Goal: Check status: Check status

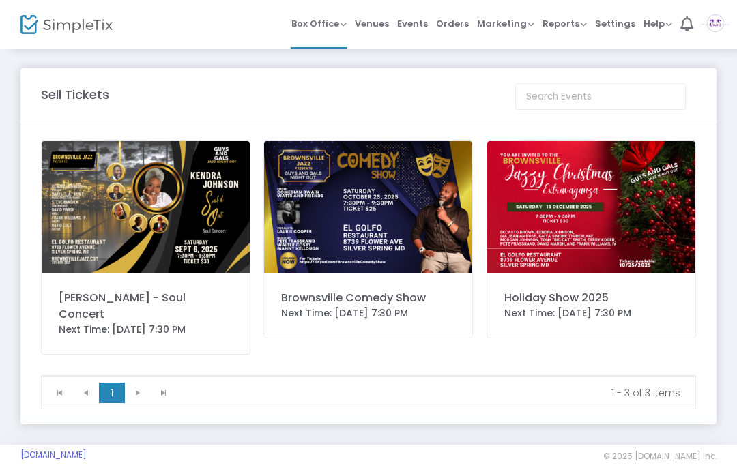
click at [451, 26] on span "Orders" at bounding box center [452, 23] width 33 height 35
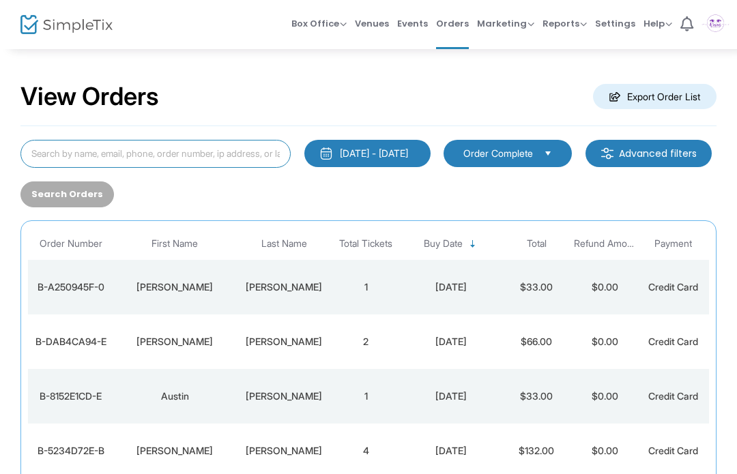
click at [255, 152] on input at bounding box center [155, 154] width 270 height 28
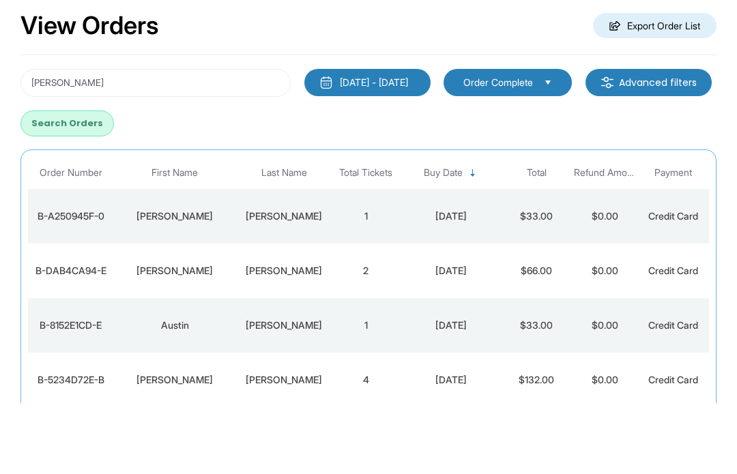
scroll to position [71, 0]
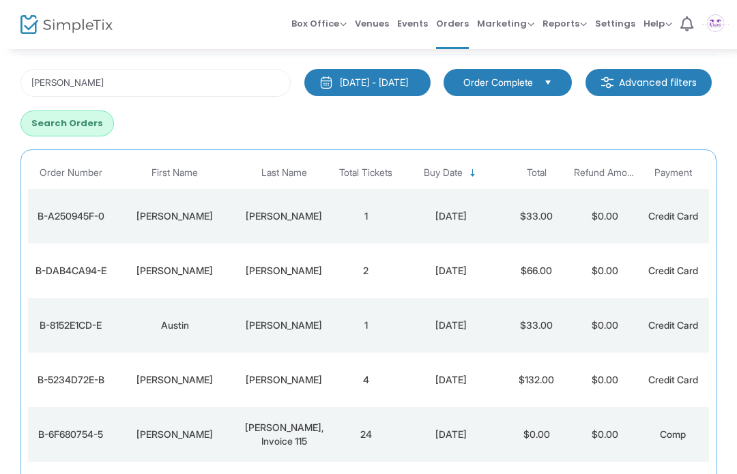
click at [298, 221] on div "[PERSON_NAME]" at bounding box center [284, 217] width 89 height 14
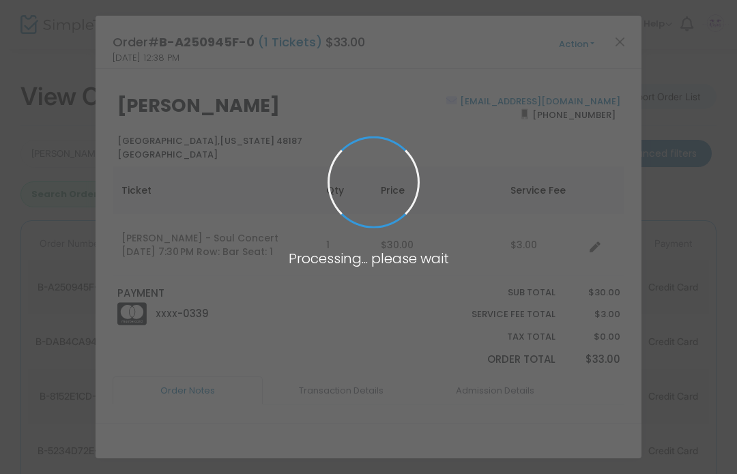
scroll to position [0, 0]
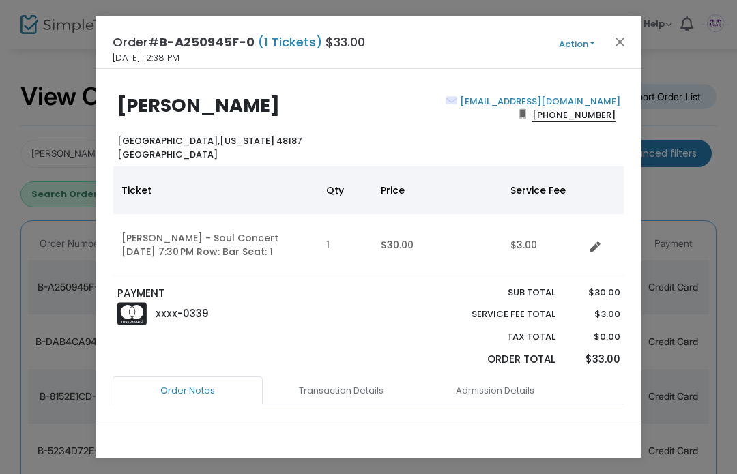
click at [623, 42] on button "Close" at bounding box center [621, 42] width 18 height 18
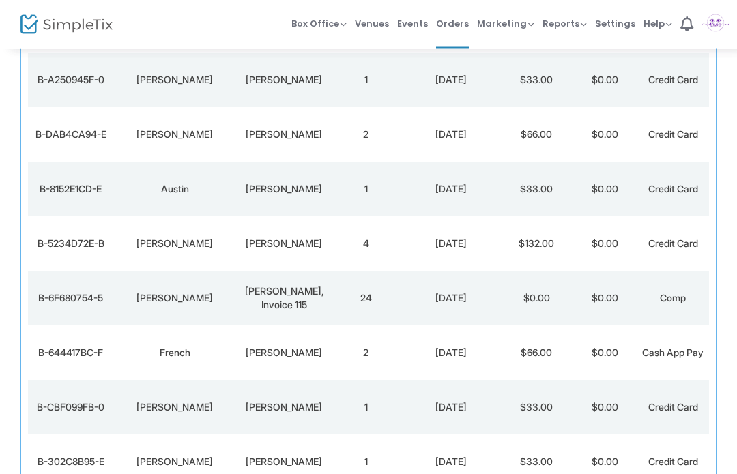
scroll to position [207, 0]
click at [335, 298] on td "24" at bounding box center [366, 299] width 68 height 55
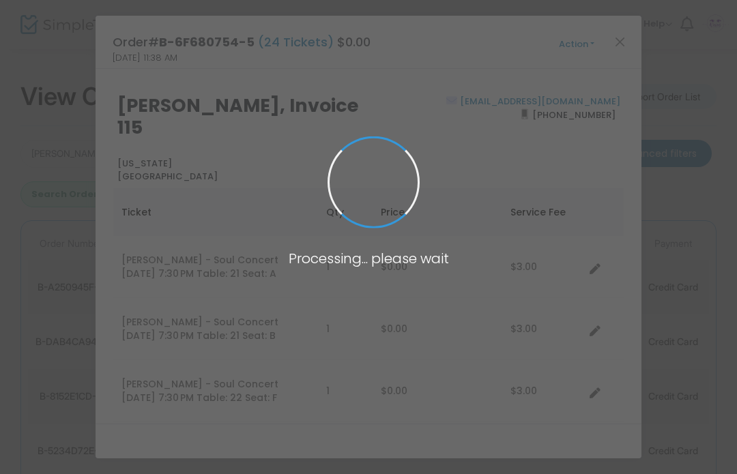
scroll to position [0, 0]
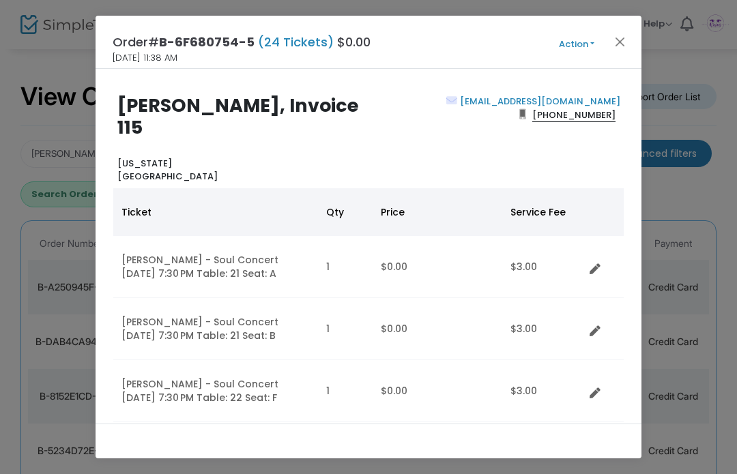
click at [612, 50] on button "Action" at bounding box center [577, 44] width 82 height 15
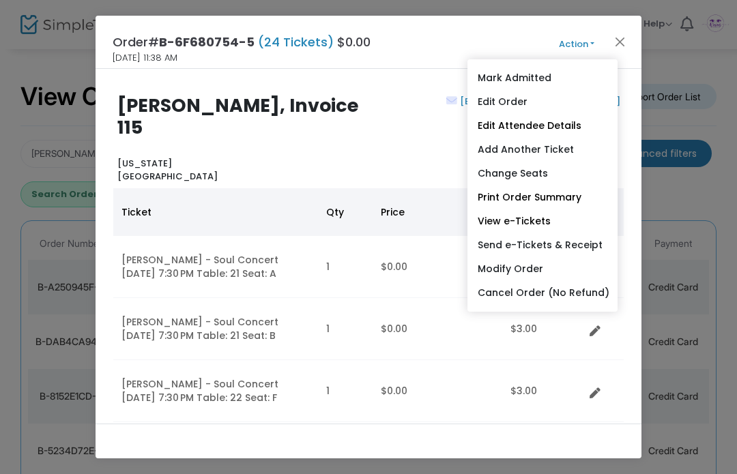
click at [610, 42] on button "Action" at bounding box center [577, 44] width 82 height 15
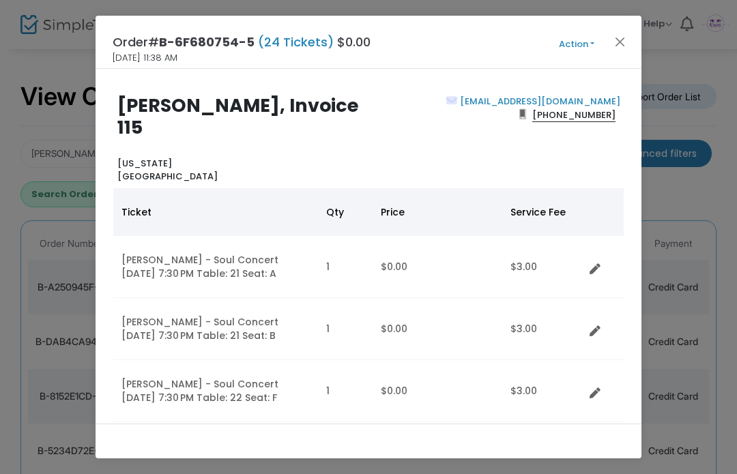
click at [614, 38] on button "Close" at bounding box center [621, 42] width 18 height 18
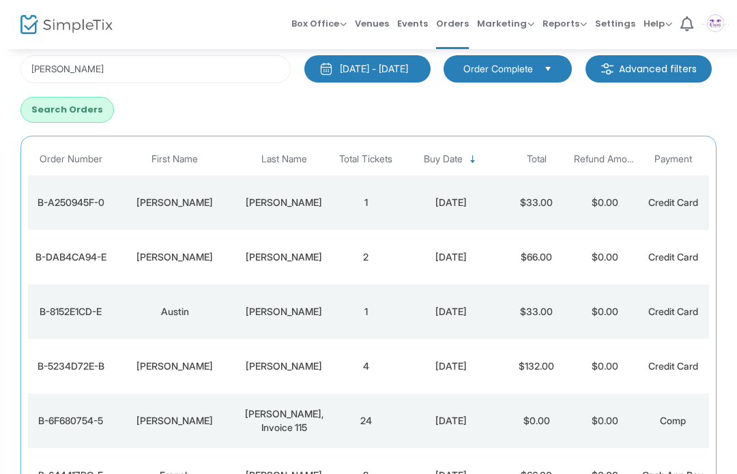
scroll to position [76, 0]
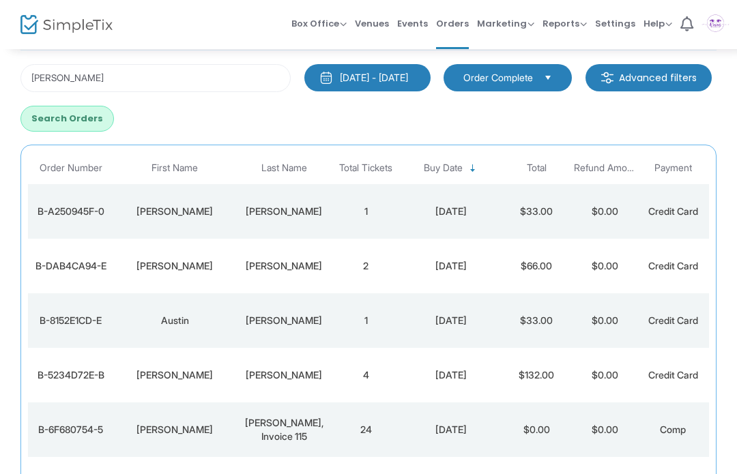
click at [348, 216] on td "1" at bounding box center [366, 211] width 68 height 55
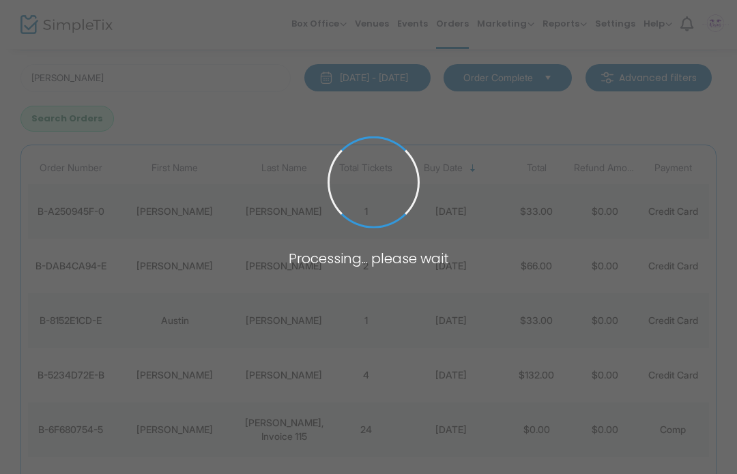
scroll to position [0, 0]
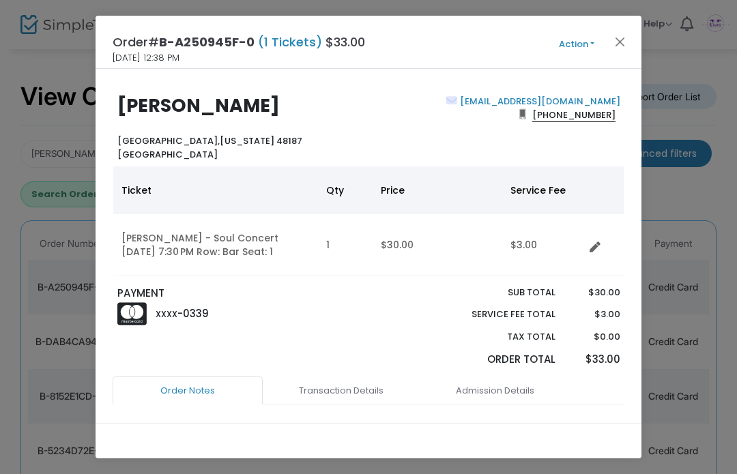
click at [619, 40] on button "Close" at bounding box center [621, 42] width 18 height 18
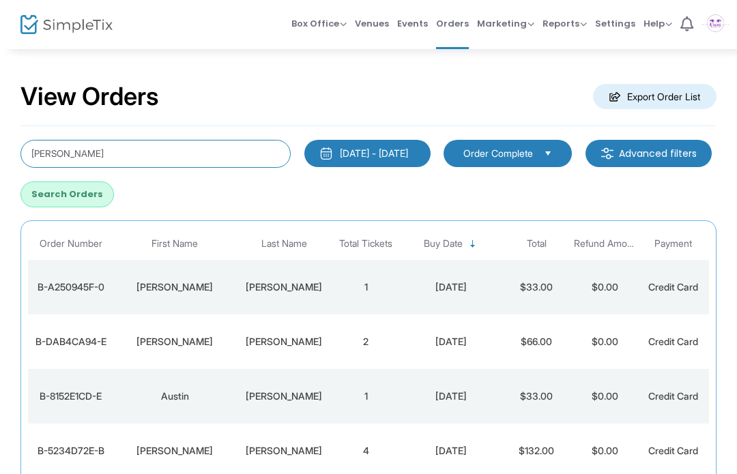
click at [248, 154] on input "[PERSON_NAME]" at bounding box center [155, 154] width 270 height 28
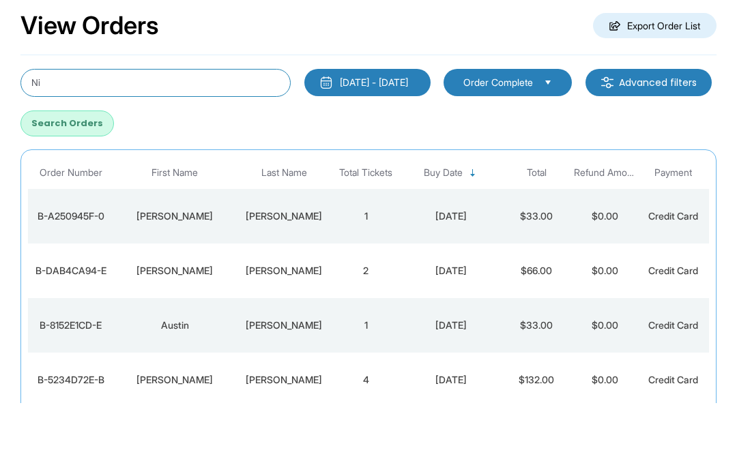
type input "N"
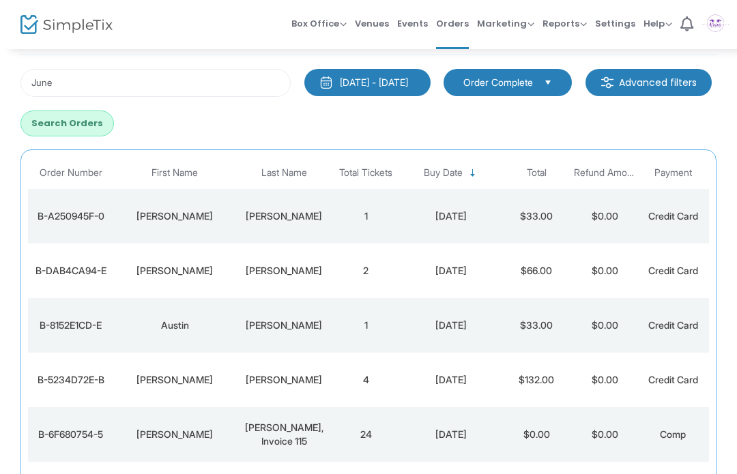
click at [114, 130] on button "Search Orders" at bounding box center [67, 124] width 94 height 26
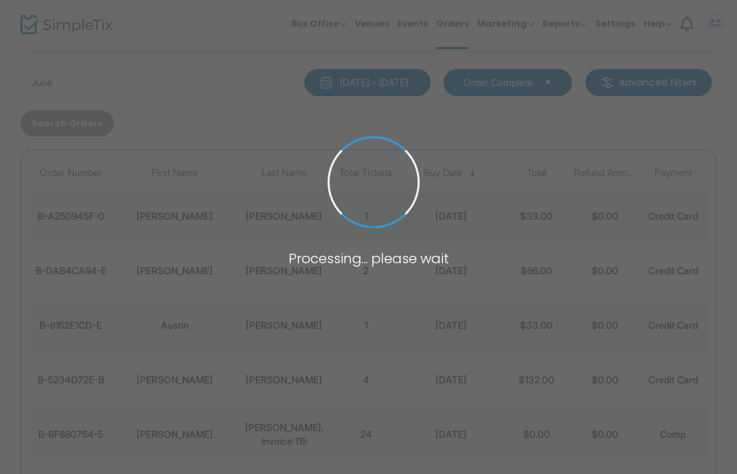
scroll to position [0, 0]
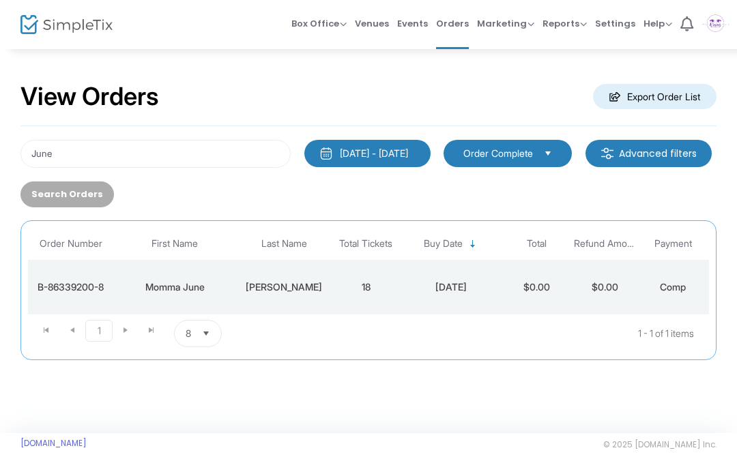
click at [283, 284] on div "[PERSON_NAME]" at bounding box center [284, 288] width 89 height 14
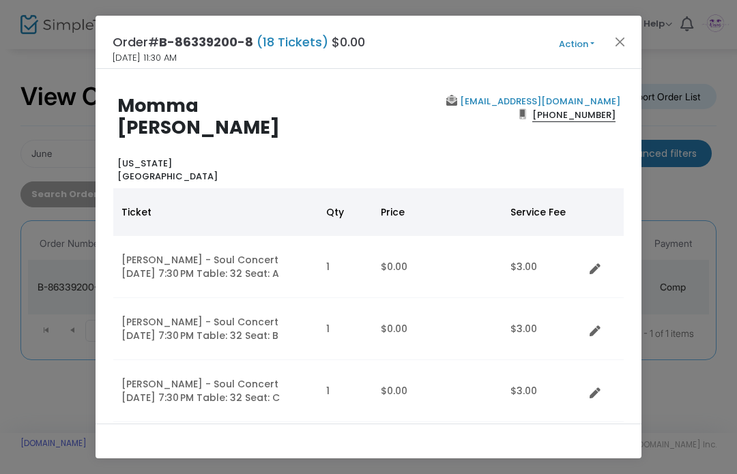
click at [626, 40] on button "Close" at bounding box center [621, 42] width 18 height 18
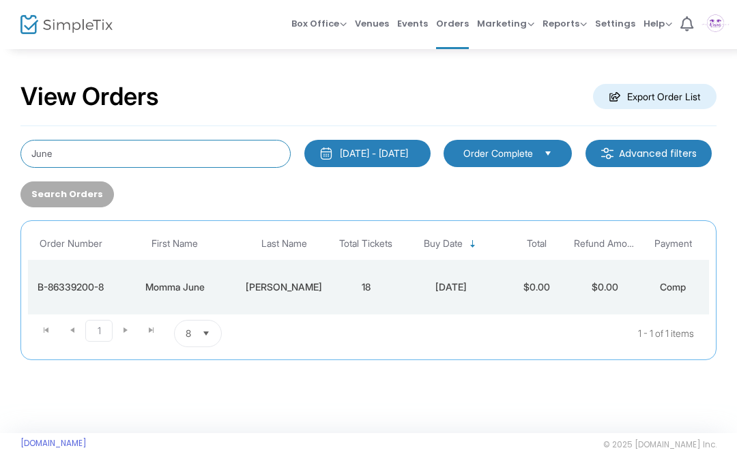
click at [242, 161] on input "June" at bounding box center [155, 154] width 270 height 28
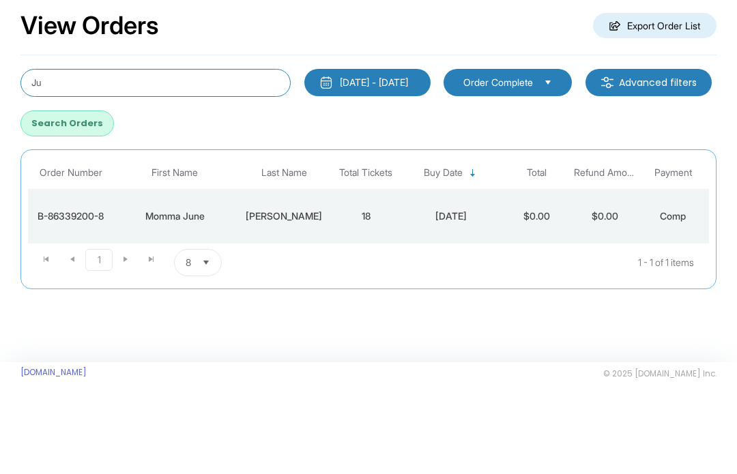
type input "J"
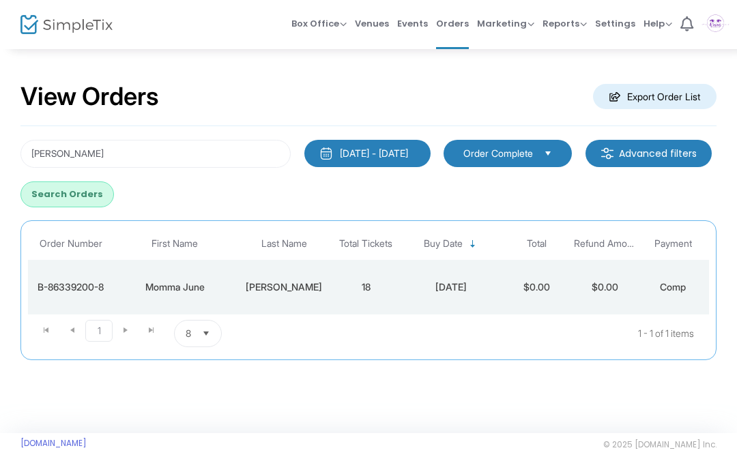
click at [114, 199] on button "Search Orders" at bounding box center [67, 195] width 94 height 26
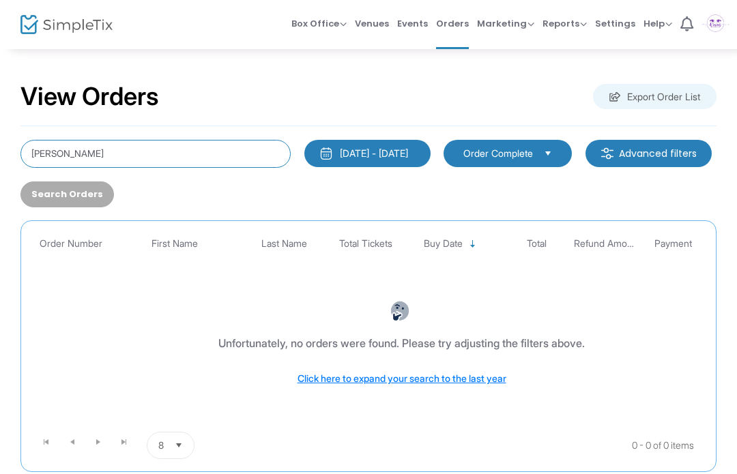
click at [155, 161] on input "[PERSON_NAME]" at bounding box center [155, 154] width 270 height 28
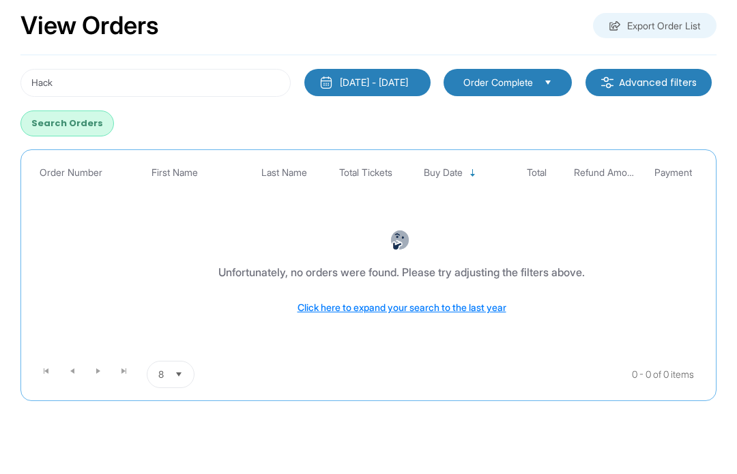
click at [114, 182] on button "Search Orders" at bounding box center [67, 195] width 94 height 26
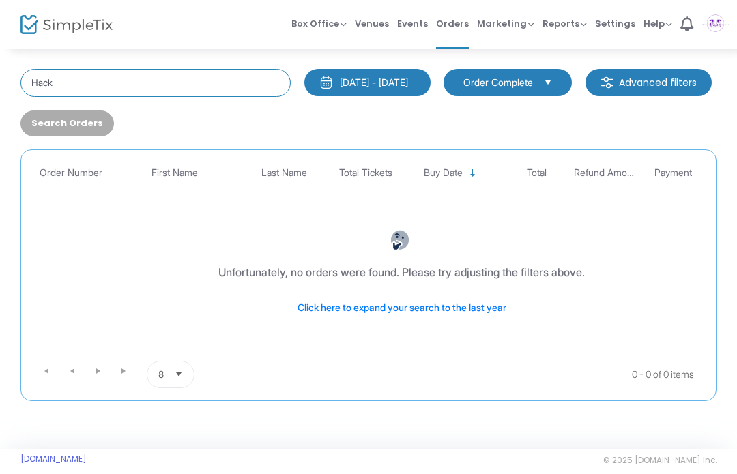
click at [225, 85] on input "Hack" at bounding box center [155, 83] width 270 height 28
type input "H"
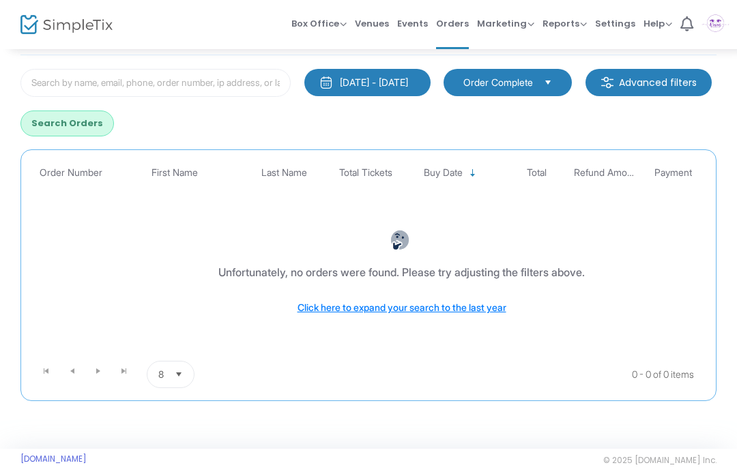
click at [114, 114] on button "Search Orders" at bounding box center [67, 124] width 94 height 26
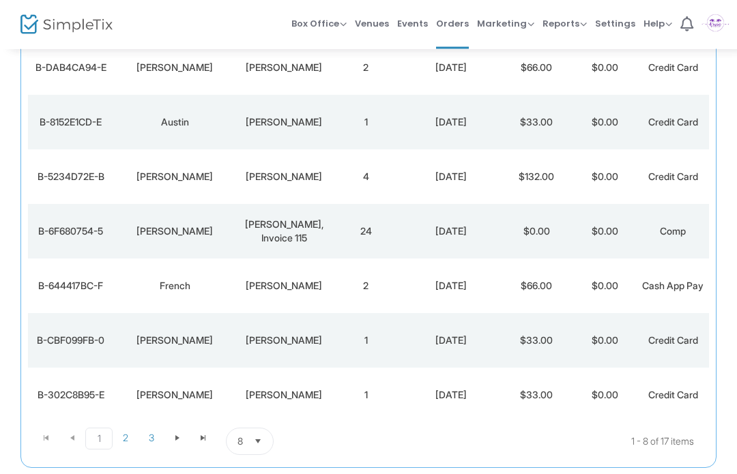
scroll to position [306, 0]
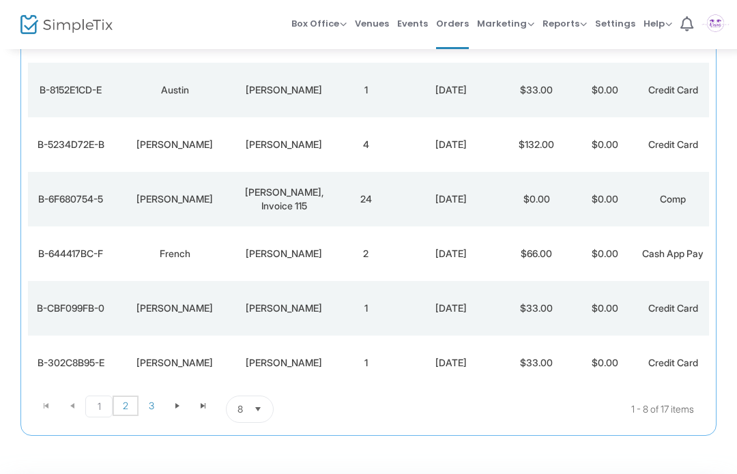
click at [128, 408] on span "2" at bounding box center [126, 406] width 26 height 20
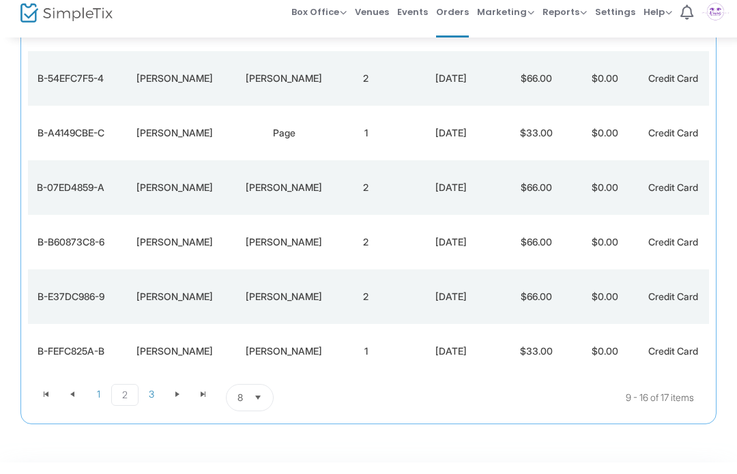
scroll to position [358, 0]
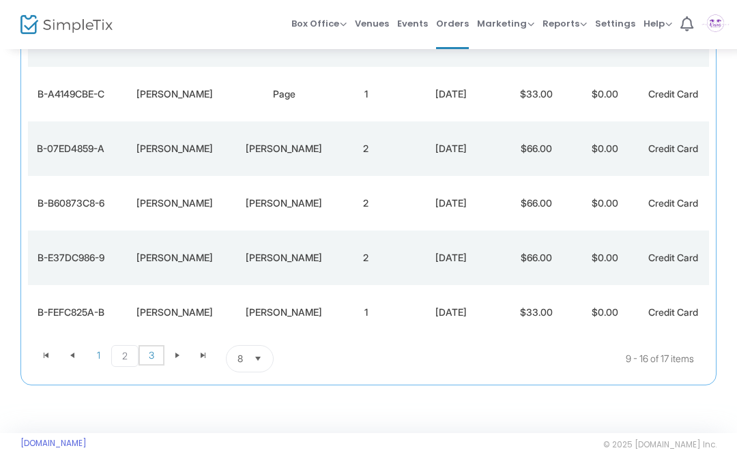
click at [152, 355] on span "3" at bounding box center [152, 355] width 26 height 20
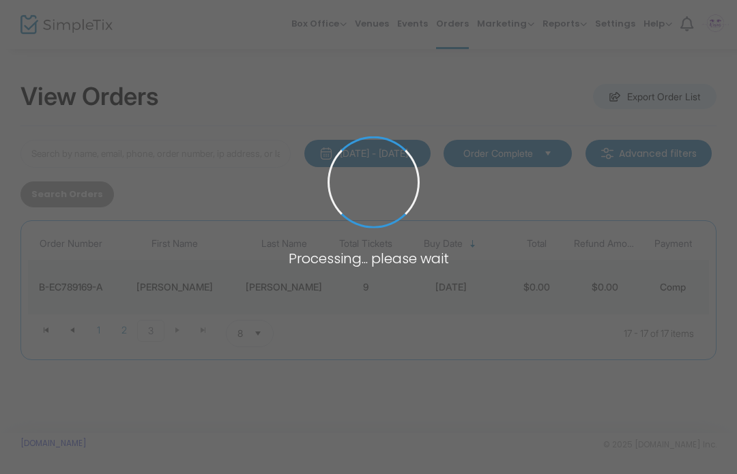
scroll to position [0, 0]
